Goal: Transaction & Acquisition: Purchase product/service

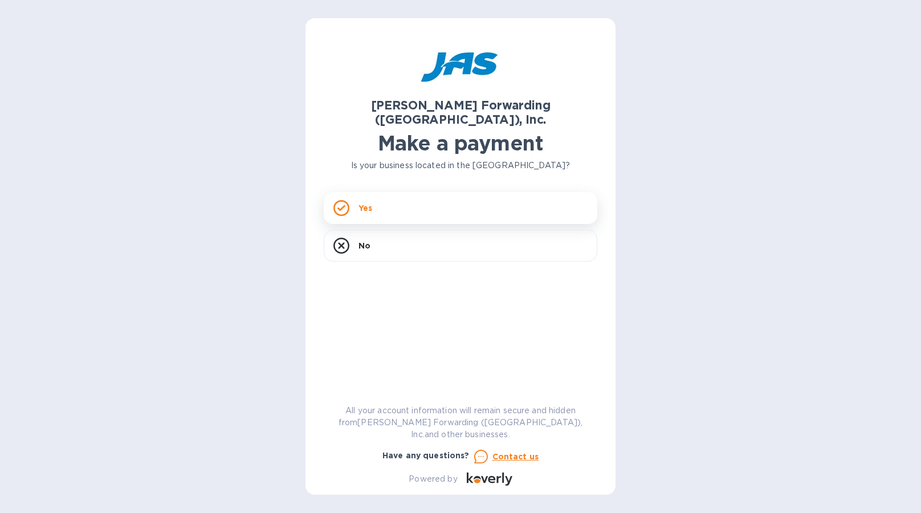
click at [377, 192] on div "Yes" at bounding box center [461, 208] width 274 height 32
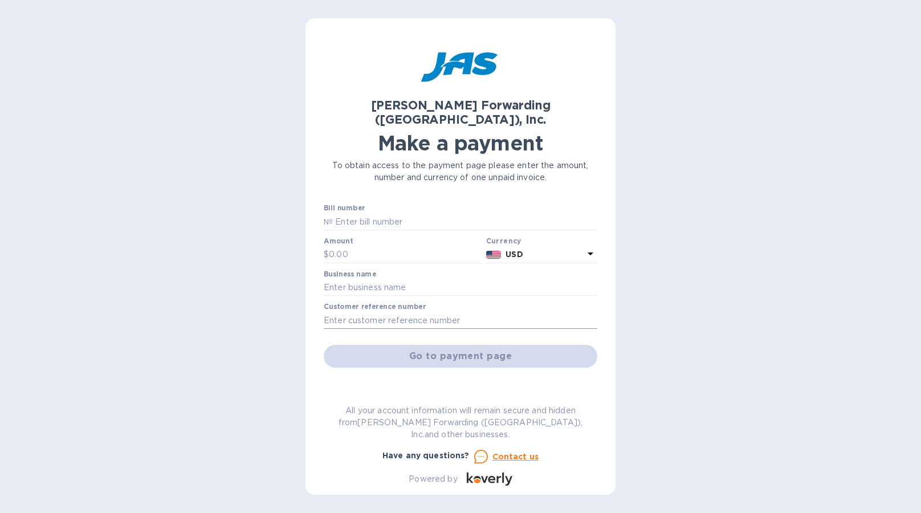
click at [376, 312] on input "text" at bounding box center [461, 320] width 274 height 17
paste input "S509029671"
paste input "DEN503351324"
type input "S509029671 / DEN503351324"
click at [347, 279] on input "text" at bounding box center [461, 287] width 274 height 17
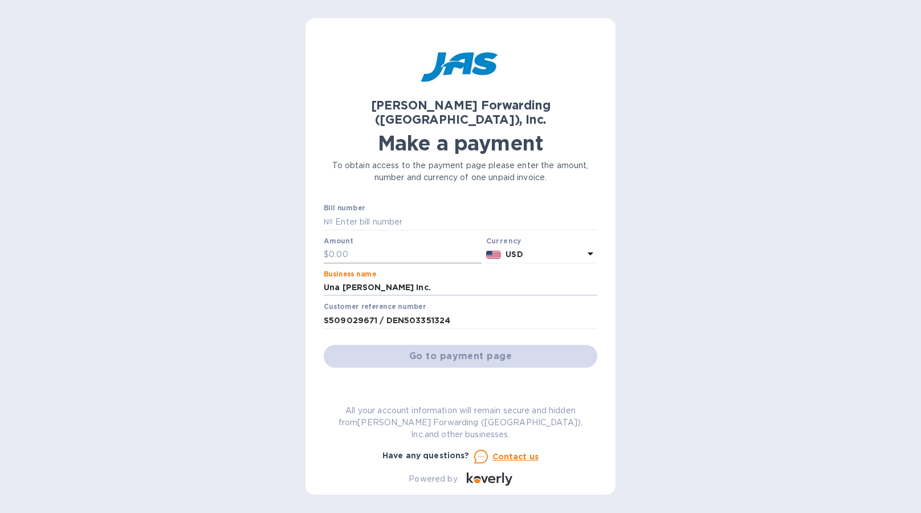
type input "Una [PERSON_NAME] Inc."
click at [363, 246] on input "text" at bounding box center [405, 254] width 153 height 17
type input "867.61"
click at [412, 213] on input "text" at bounding box center [465, 221] width 265 height 17
drag, startPoint x: 453, startPoint y: 310, endPoint x: 384, endPoint y: 308, distance: 69.0
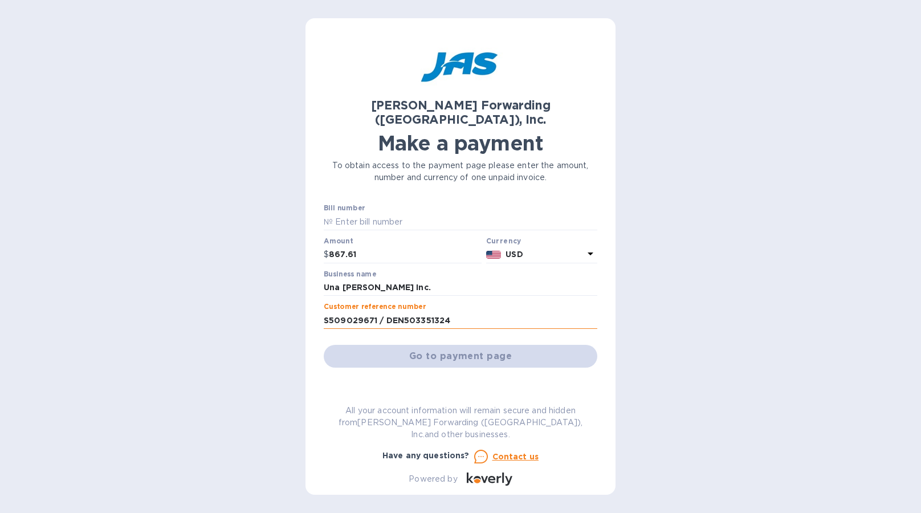
click at [384, 312] on input "S509029671 / DEN503351324" at bounding box center [461, 320] width 274 height 17
type input "S509029671"
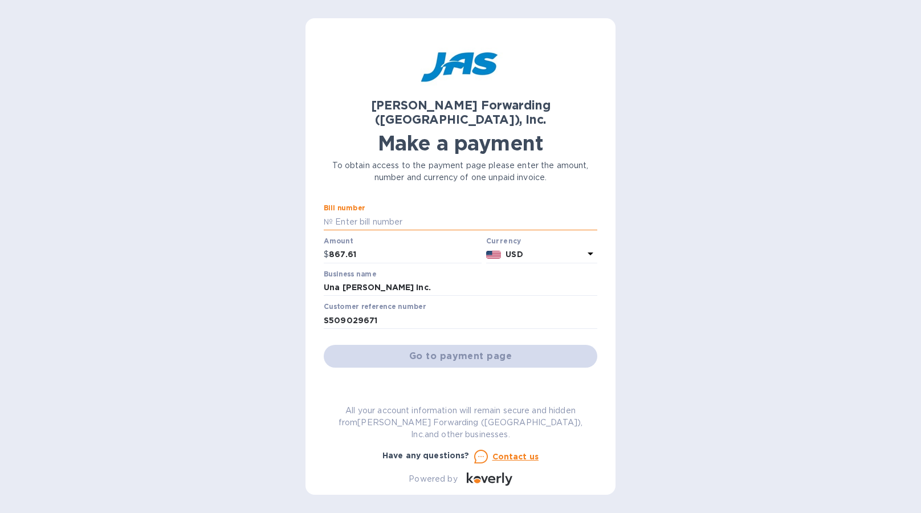
click at [350, 213] on input "text" at bounding box center [465, 221] width 265 height 17
paste input "DEN503351324"
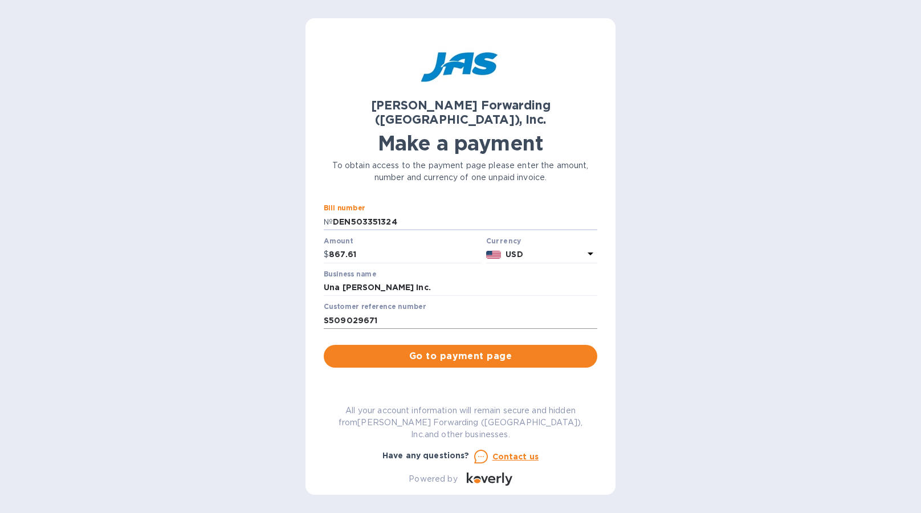
type input "DEN503351324"
click at [395, 312] on input "S509029671" at bounding box center [461, 320] width 274 height 17
type input "S509029671 / PO5084"
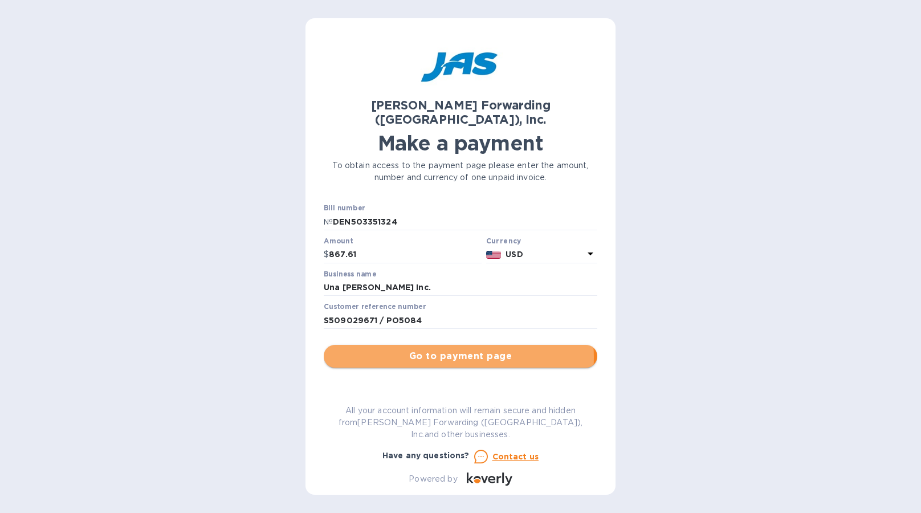
click at [450, 350] on span "Go to payment page" at bounding box center [460, 357] width 255 height 14
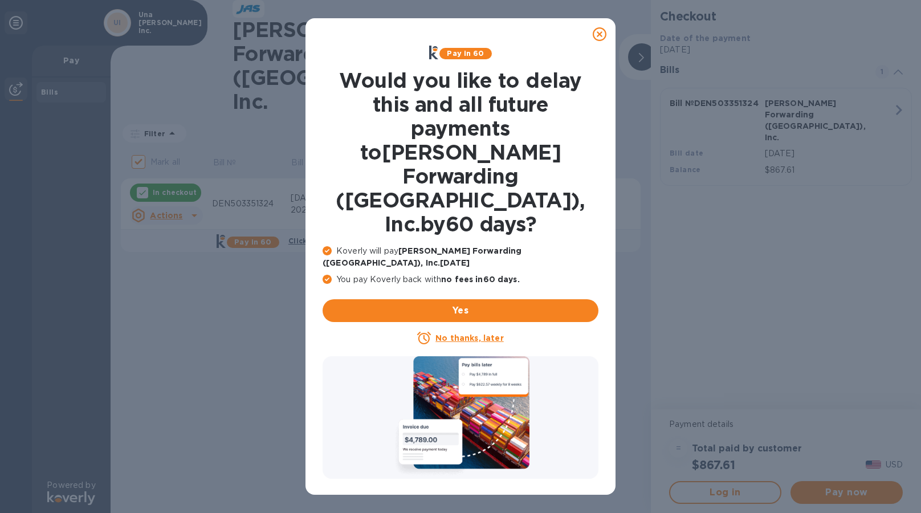
click at [598, 31] on icon at bounding box center [600, 34] width 14 height 14
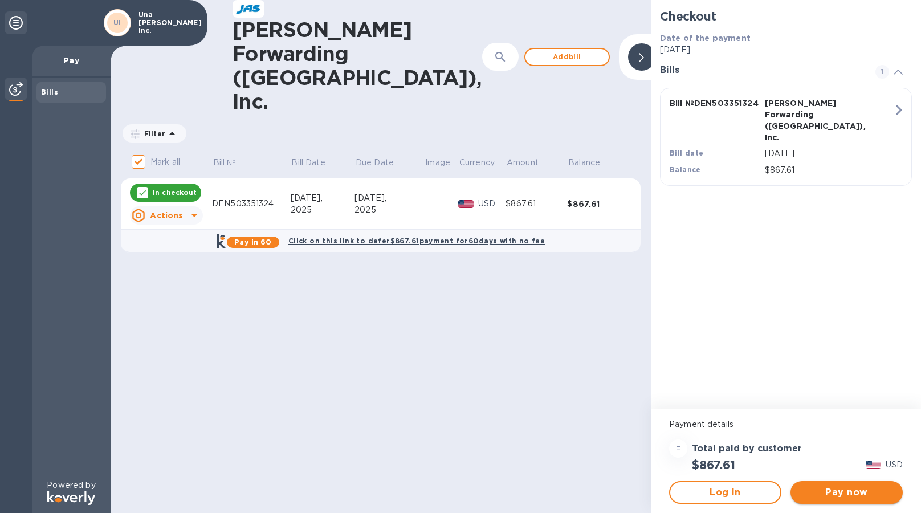
click at [842, 490] on span "Pay now" at bounding box center [847, 493] width 94 height 14
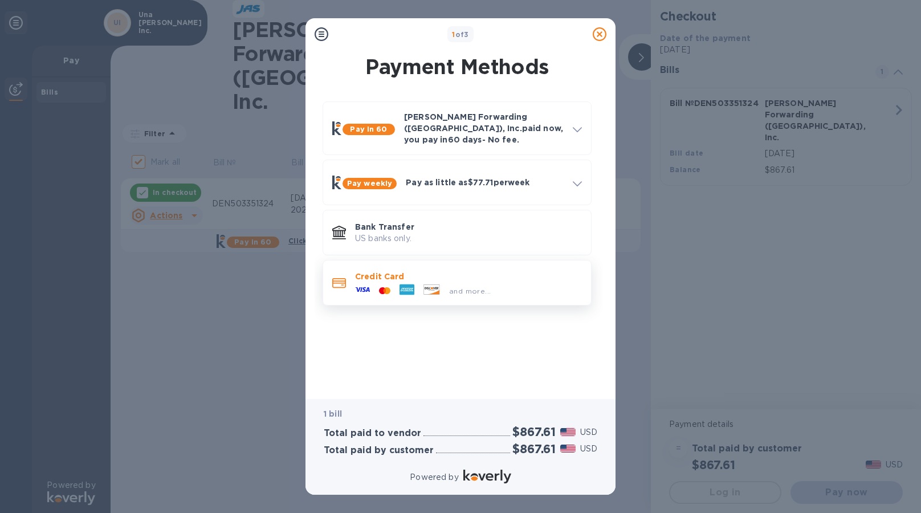
click at [474, 266] on div "Credit Card and more..." at bounding box center [469, 282] width 236 height 33
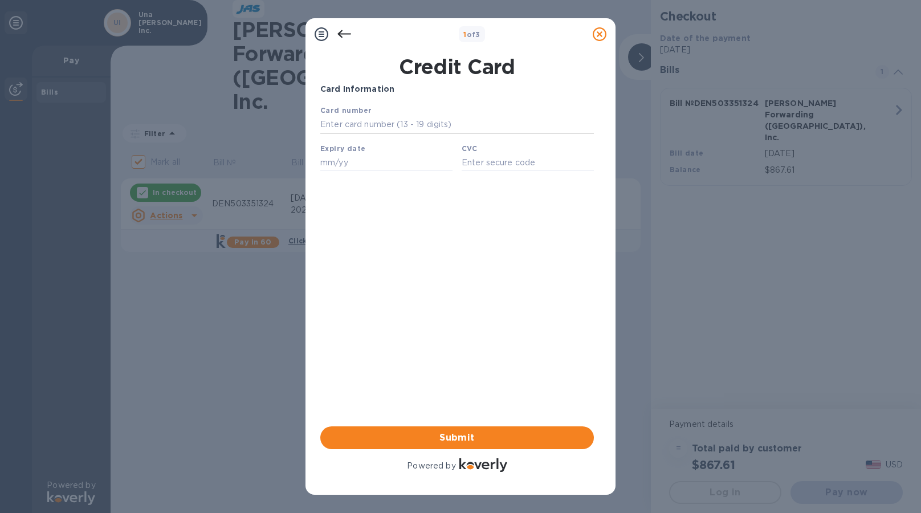
click at [380, 127] on input "text" at bounding box center [457, 124] width 274 height 17
click at [368, 127] on input "text" at bounding box center [457, 124] width 274 height 17
click at [370, 120] on input "text" at bounding box center [457, 124] width 274 height 17
type input "7"
type input "[CREDIT_CARD_NUMBER]"
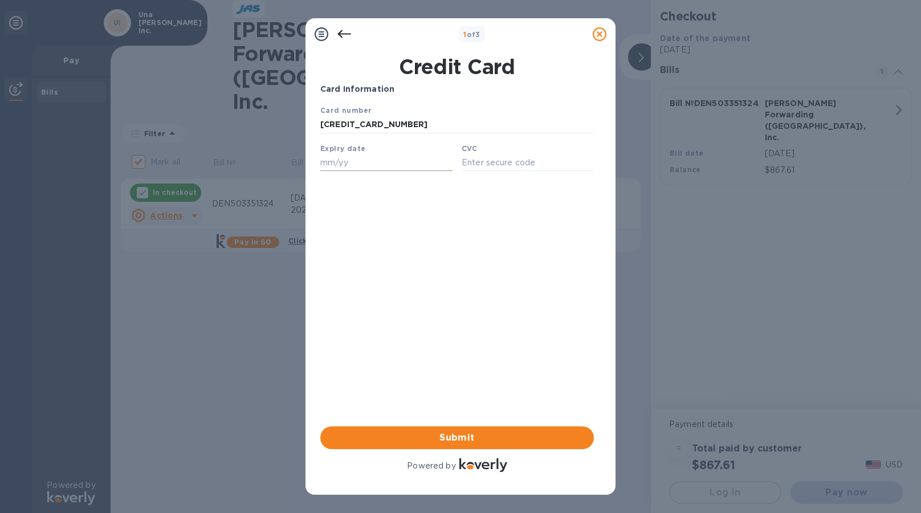
click at [338, 166] on input "text" at bounding box center [386, 162] width 132 height 17
type input "03/27"
click at [478, 161] on input "text" at bounding box center [528, 162] width 132 height 17
type input "9454"
click at [416, 128] on input "[CREDIT_CARD_NUMBER]" at bounding box center [457, 124] width 274 height 17
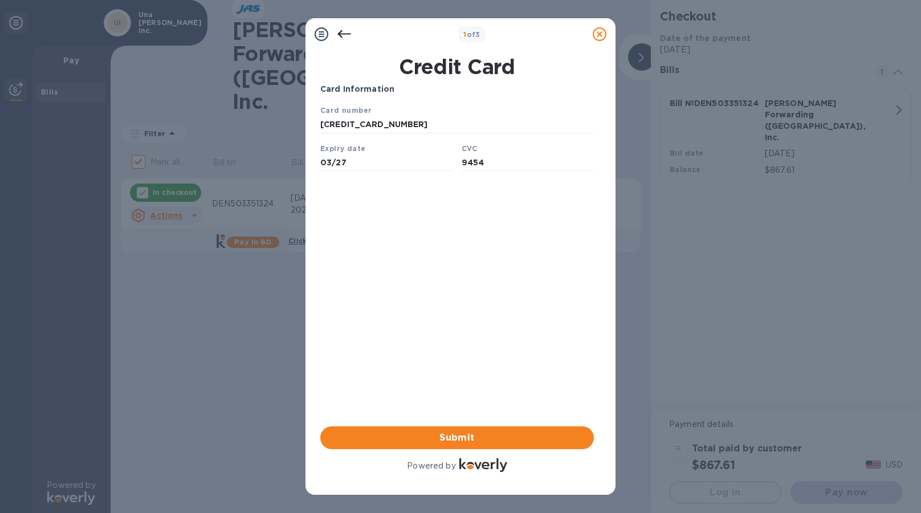
click at [411, 244] on div "Card Information Your browser does not support iframes Submit Powered by" at bounding box center [457, 278] width 274 height 391
click at [460, 431] on span "Submit" at bounding box center [457, 438] width 255 height 14
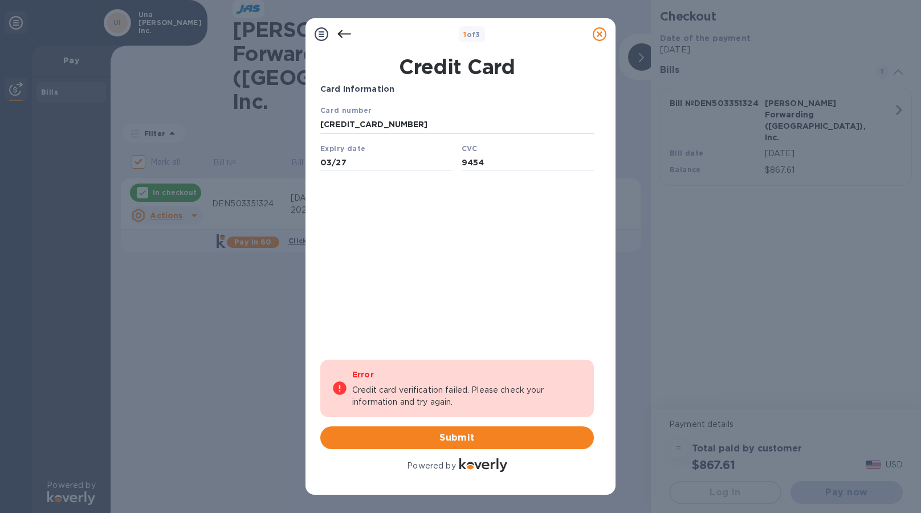
click at [410, 127] on input "[CREDIT_CARD_NUMBER]" at bounding box center [457, 124] width 274 height 17
type input "3"
type input "[CREDIT_CARD_NUMBER]"
click at [317, 202] on div "Credit Card Card Information Your browser does not support iframes Error Credit…" at bounding box center [461, 268] width 292 height 436
click at [338, 32] on icon at bounding box center [345, 34] width 14 height 14
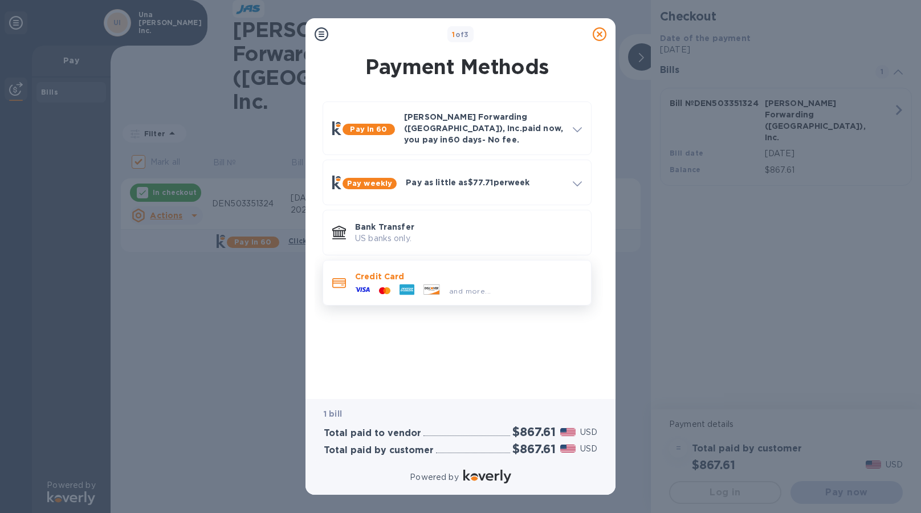
click at [447, 285] on div "and more..." at bounding box center [470, 291] width 51 height 12
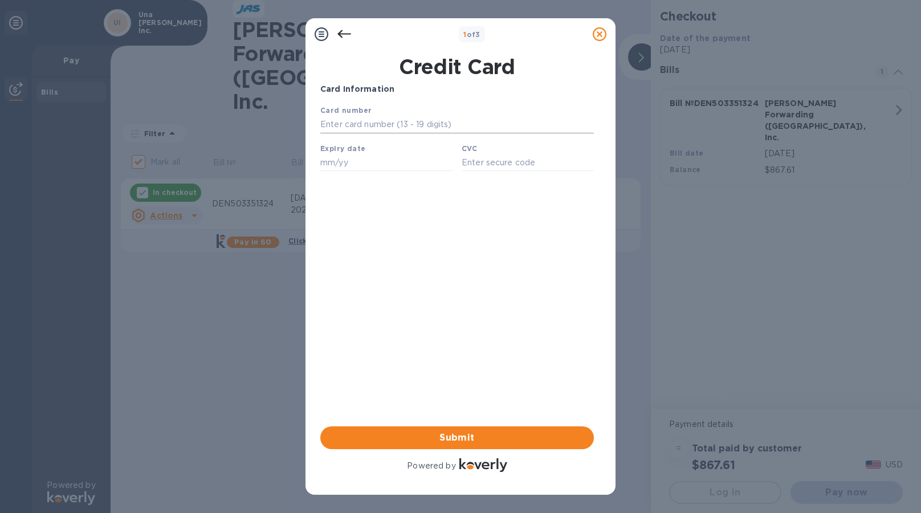
click at [384, 123] on input "text" at bounding box center [457, 124] width 274 height 17
type input "[CREDIT_CARD_NUMBER]"
click at [336, 169] on input "text" at bounding box center [386, 162] width 132 height 17
type input "03/27"
click at [481, 169] on input "text" at bounding box center [528, 162] width 132 height 17
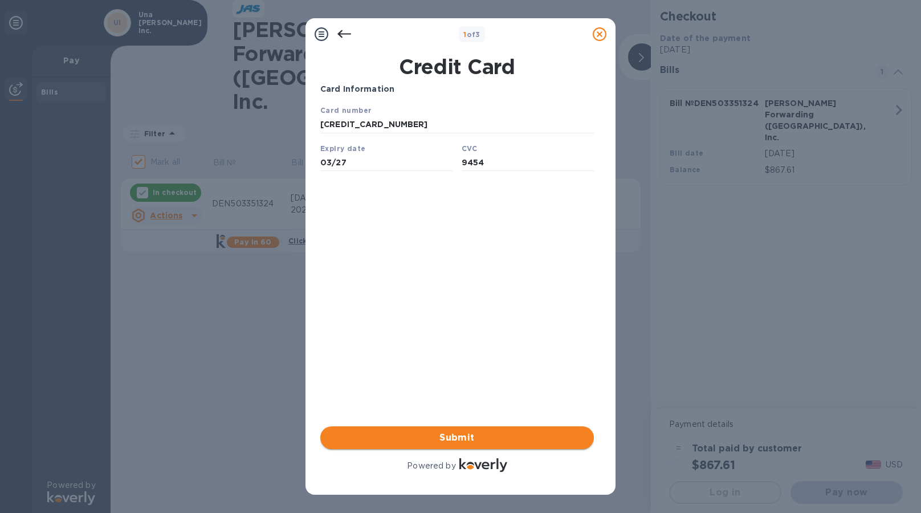
type input "9454"
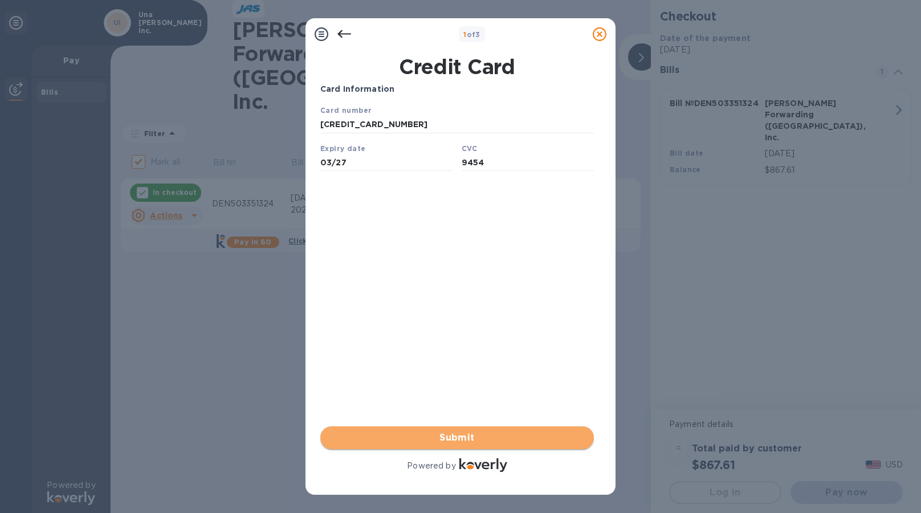
click at [457, 448] on button "Submit" at bounding box center [457, 437] width 274 height 23
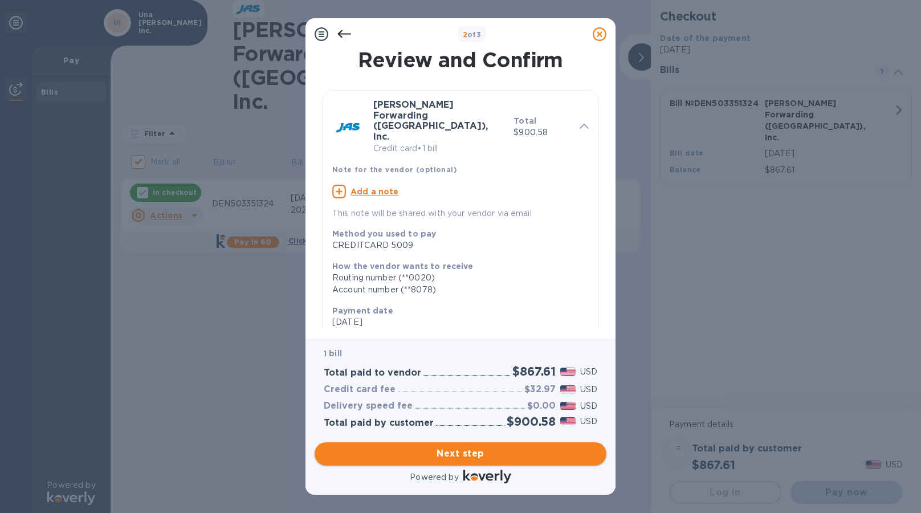
click at [476, 448] on span "Next step" at bounding box center [461, 454] width 274 height 14
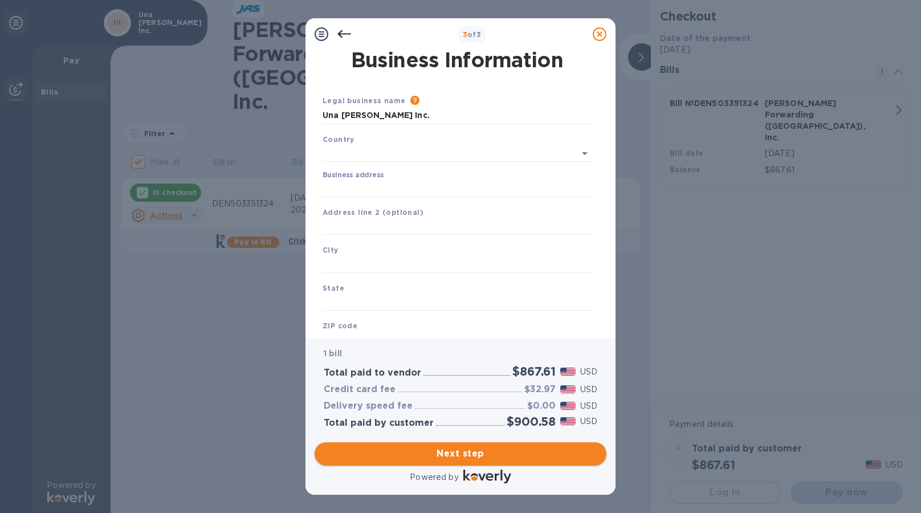
type input "[GEOGRAPHIC_DATA]"
click at [385, 188] on input "Business address" at bounding box center [457, 186] width 269 height 17
type input "9"
type input "[STREET_ADDRESS]"
type input "[GEOGRAPHIC_DATA]"
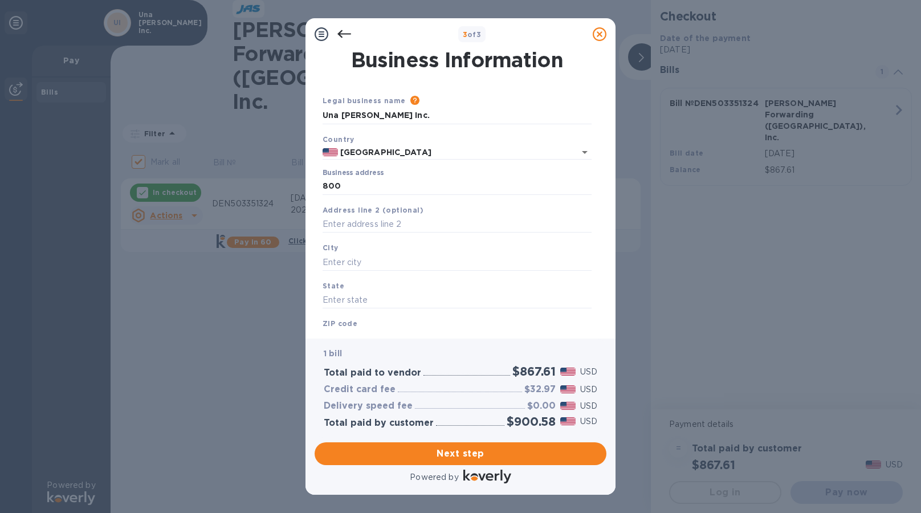
type input "CA"
type input "90012"
click at [449, 185] on input "[STREET_ADDRESS]" at bounding box center [457, 186] width 269 height 17
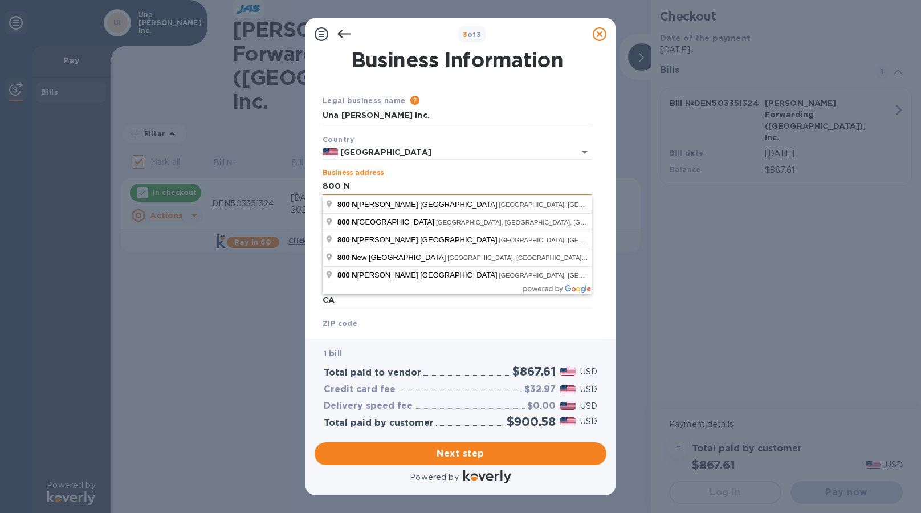
type input "800 North La Cienega"
click at [475, 95] on div "Please provide the legal name that appears on your SS-4 form issued by the IRS …" at bounding box center [499, 101] width 186 height 13
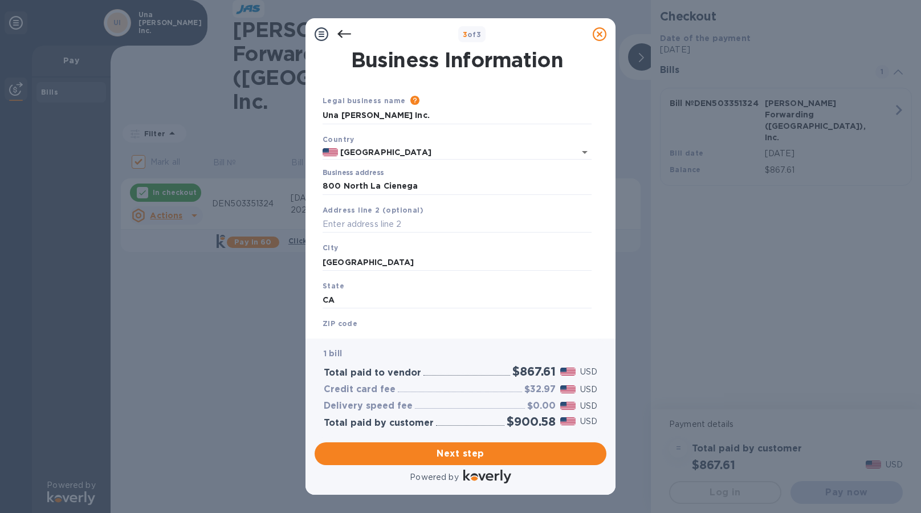
click at [350, 328] on b "ZIP code" at bounding box center [340, 323] width 35 height 9
click at [338, 323] on b "ZIP code" at bounding box center [340, 323] width 35 height 9
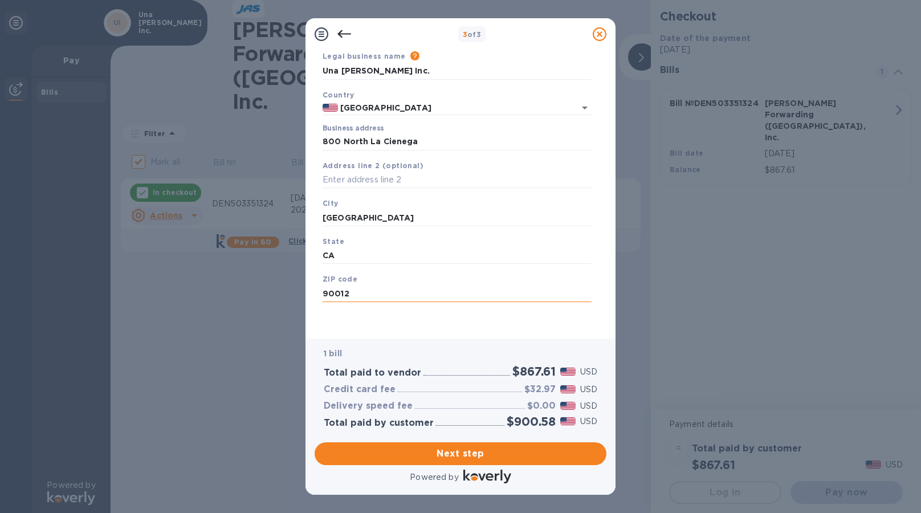
click at [371, 298] on input "90012" at bounding box center [457, 293] width 269 height 17
type input "90069"
click at [403, 335] on div "Business Information Legal business name Please provide the legal name that app…" at bounding box center [461, 194] width 310 height 289
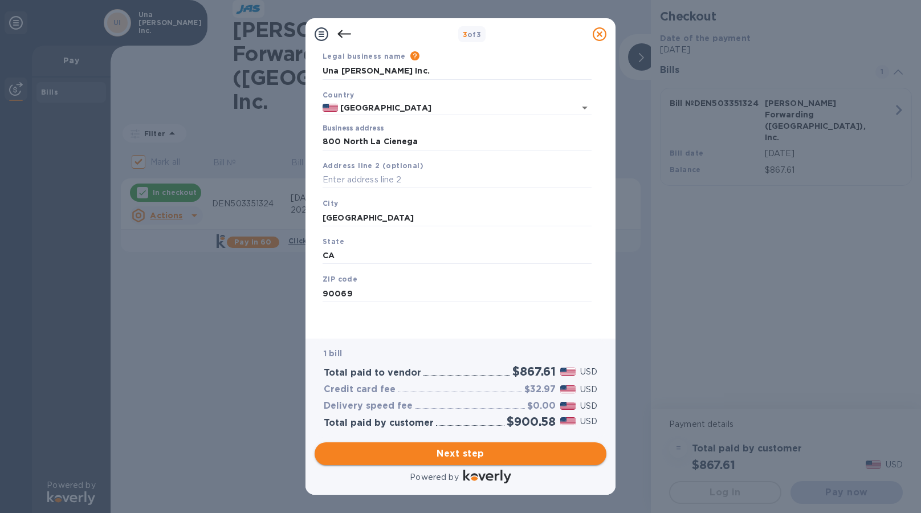
click at [447, 454] on span "Next step" at bounding box center [461, 454] width 274 height 14
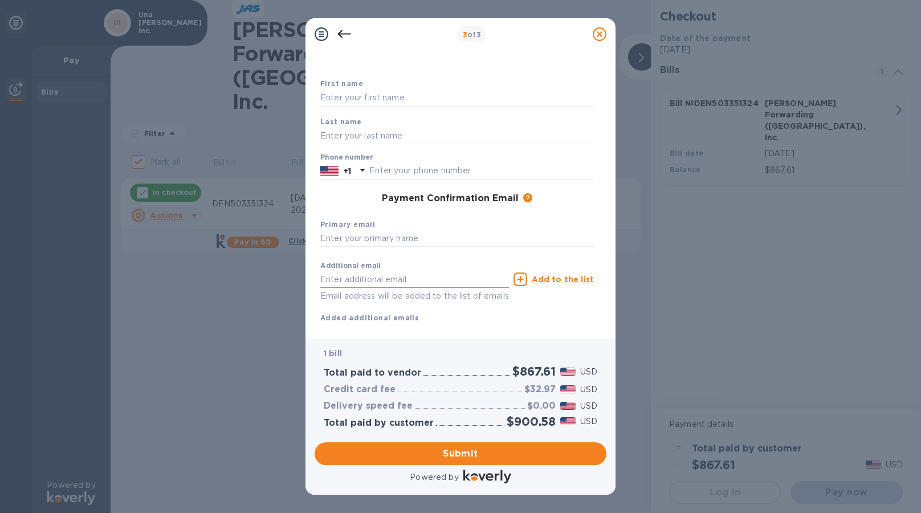
scroll to position [0, 0]
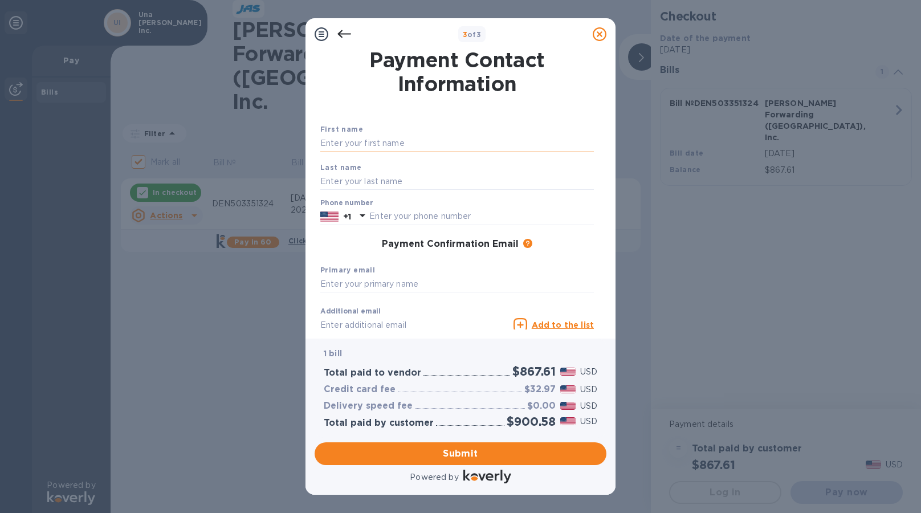
click at [368, 150] on input "text" at bounding box center [457, 143] width 274 height 17
type input "Una"
click at [323, 181] on input "text" at bounding box center [457, 181] width 274 height 17
type input "[PERSON_NAME]"
click at [328, 254] on div "Payment Confirmation Email The added email addresses will be used to send the p…" at bounding box center [457, 244] width 283 height 21
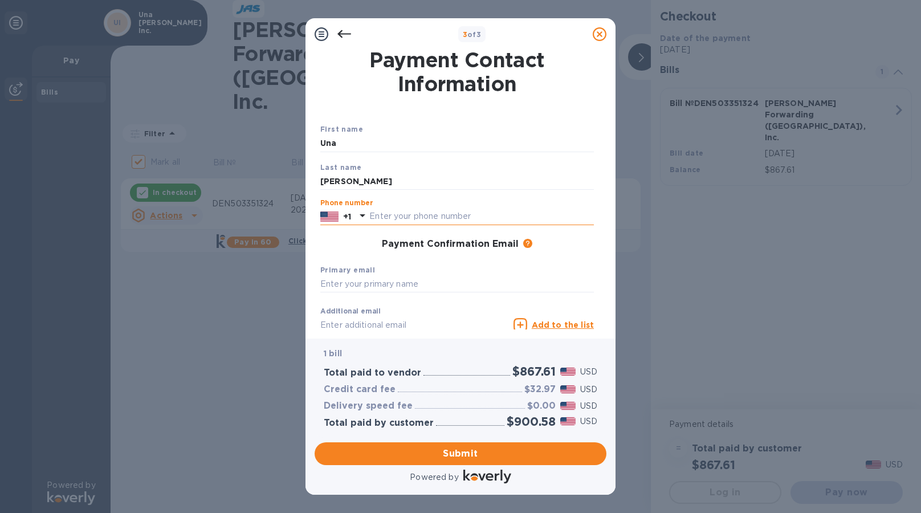
click at [403, 215] on input "text" at bounding box center [481, 216] width 225 height 17
type input "9095835327"
click at [345, 240] on div "Payment Confirmation Email The added email addresses will be used to send the p…" at bounding box center [457, 244] width 274 height 11
click at [417, 289] on input "text" at bounding box center [457, 284] width 274 height 17
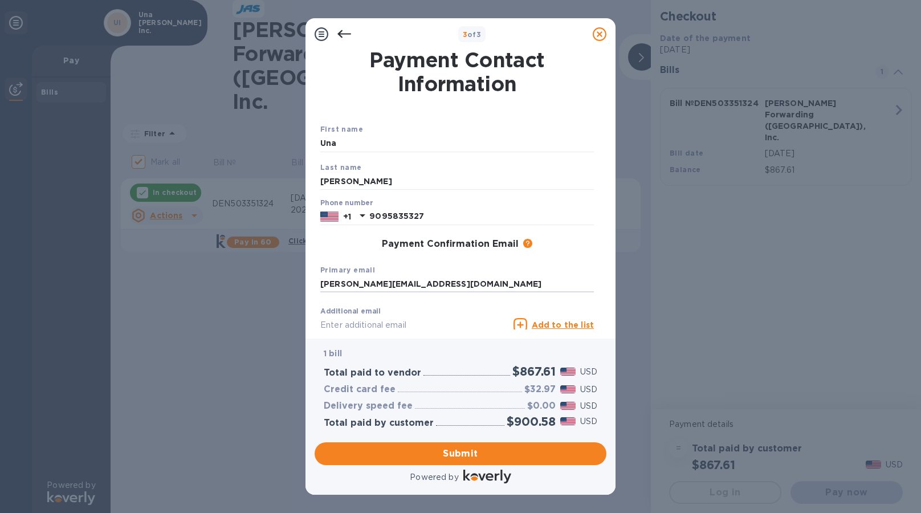
type input "[PERSON_NAME][EMAIL_ADDRESS][DOMAIN_NAME]"
click at [463, 311] on div "Additional email Email address will be added to the list of emails" at bounding box center [414, 327] width 189 height 41
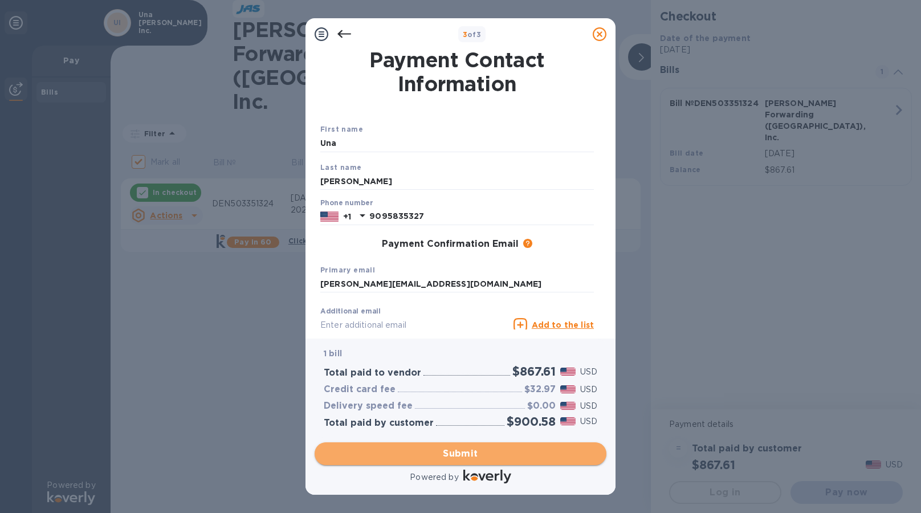
click at [470, 450] on span "Submit" at bounding box center [461, 454] width 274 height 14
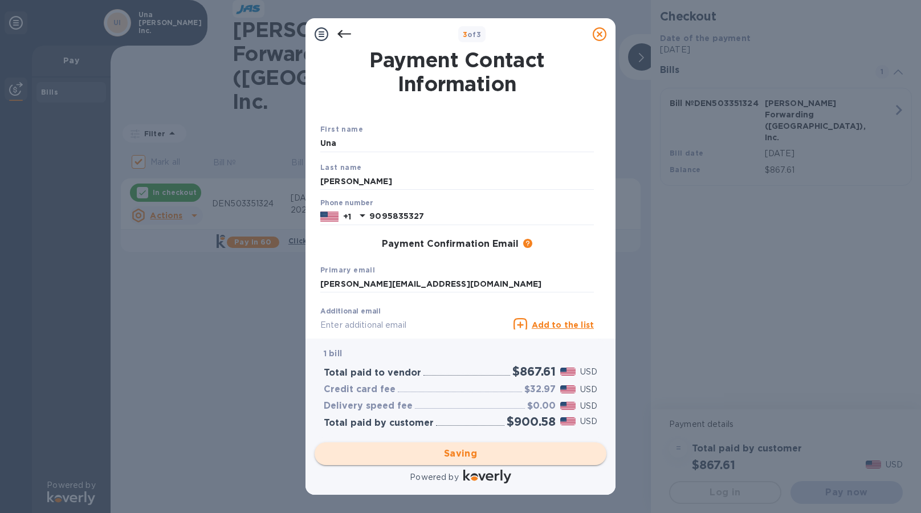
checkbox input "false"
